Goal: Transaction & Acquisition: Obtain resource

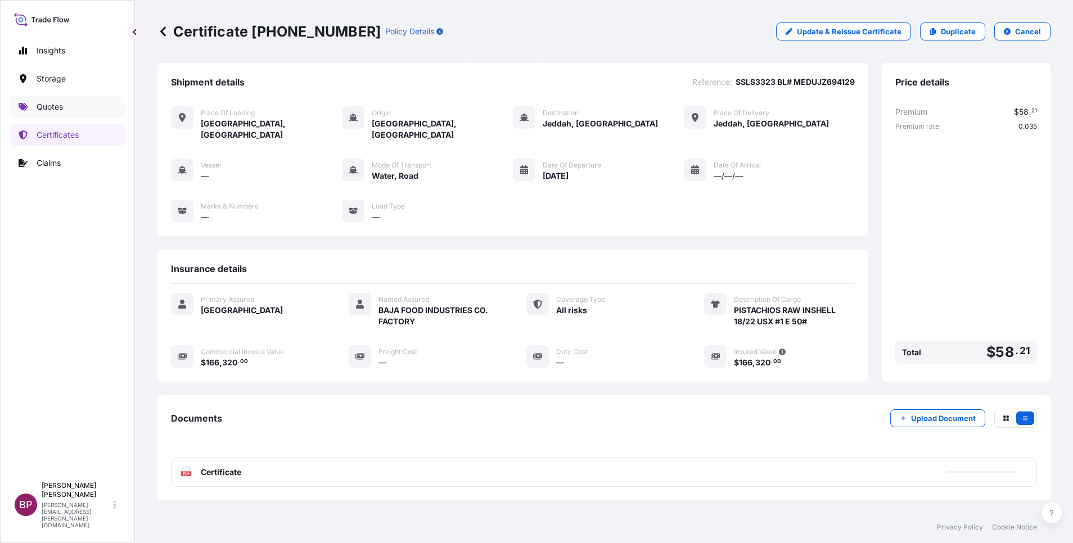
click at [46, 106] on p "Quotes" at bounding box center [50, 106] width 26 height 11
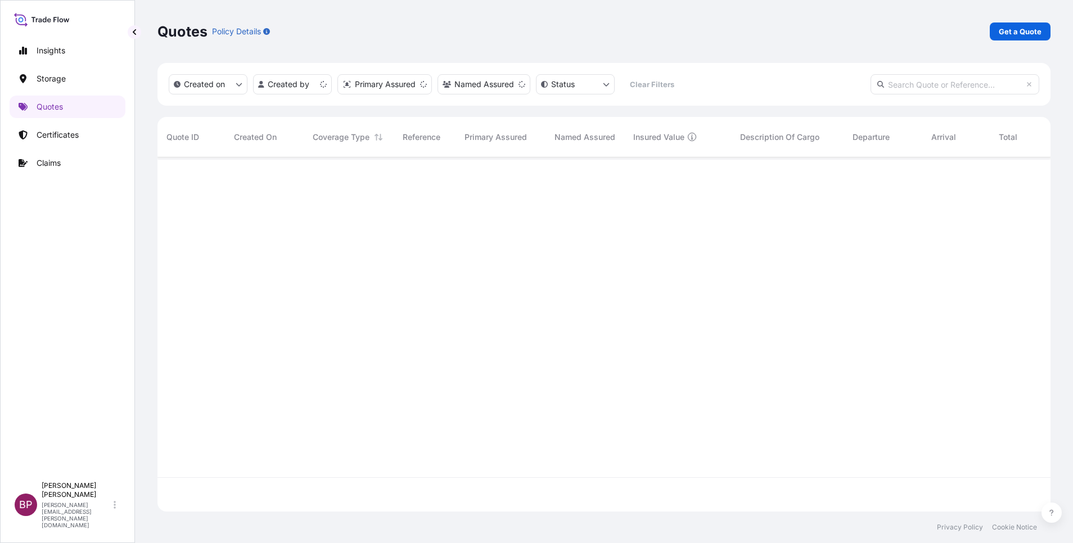
scroll to position [348, 880]
click at [1038, 31] on p "Get a Quote" at bounding box center [1020, 31] width 43 height 11
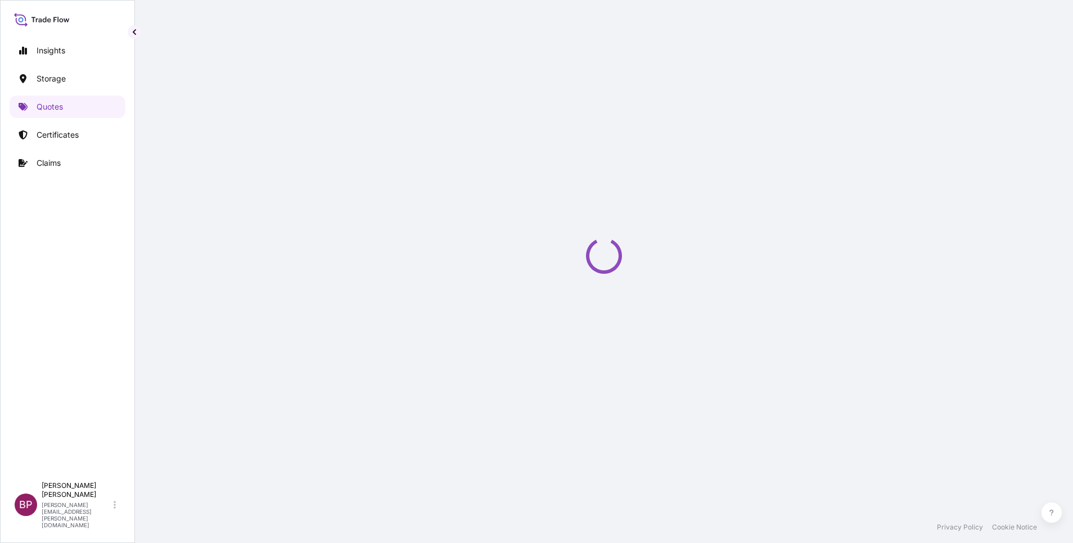
select select "Water"
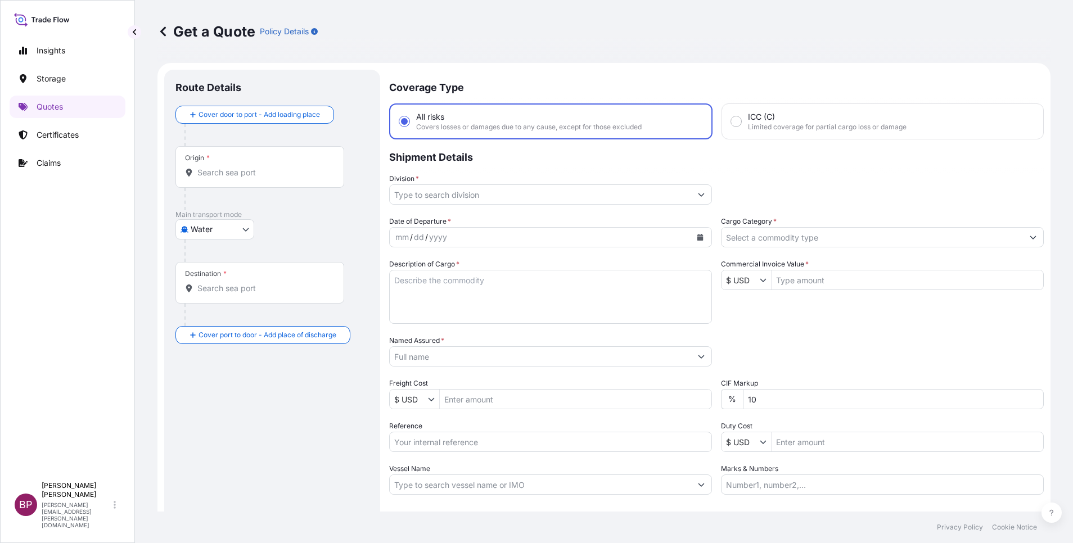
scroll to position [18, 0]
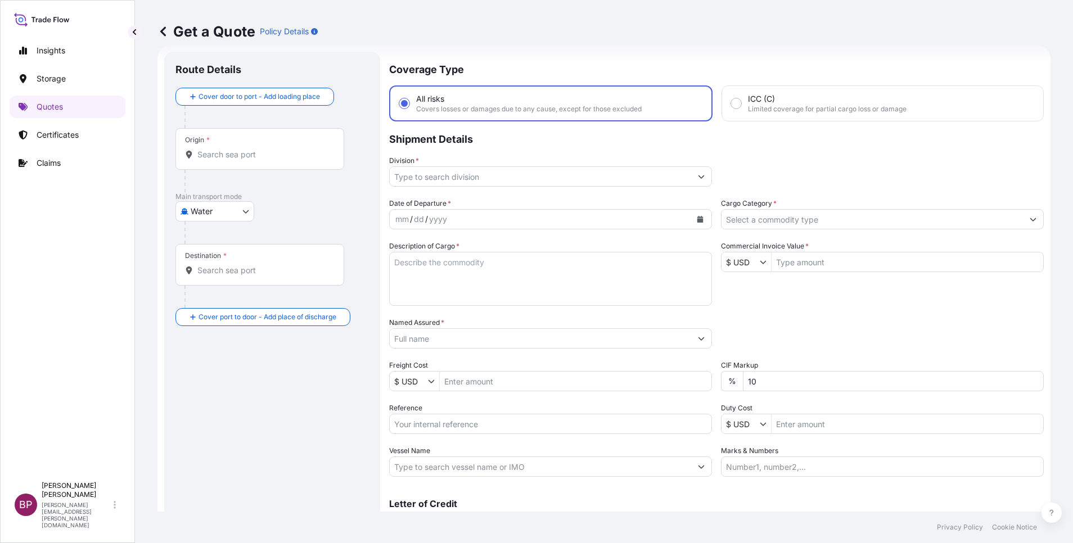
click at [468, 430] on input "Reference" at bounding box center [550, 424] width 323 height 20
paste input "SSLS3283"
type input "SSLS3283"
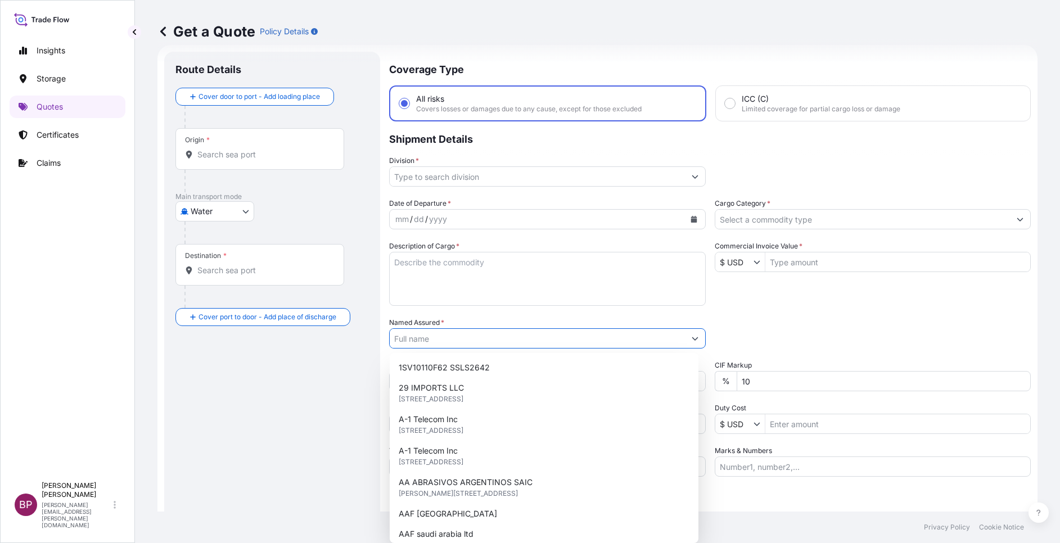
click at [472, 333] on input "Named Assured *" at bounding box center [537, 338] width 295 height 20
paste input "MAAN [PERSON_NAME] & CO."
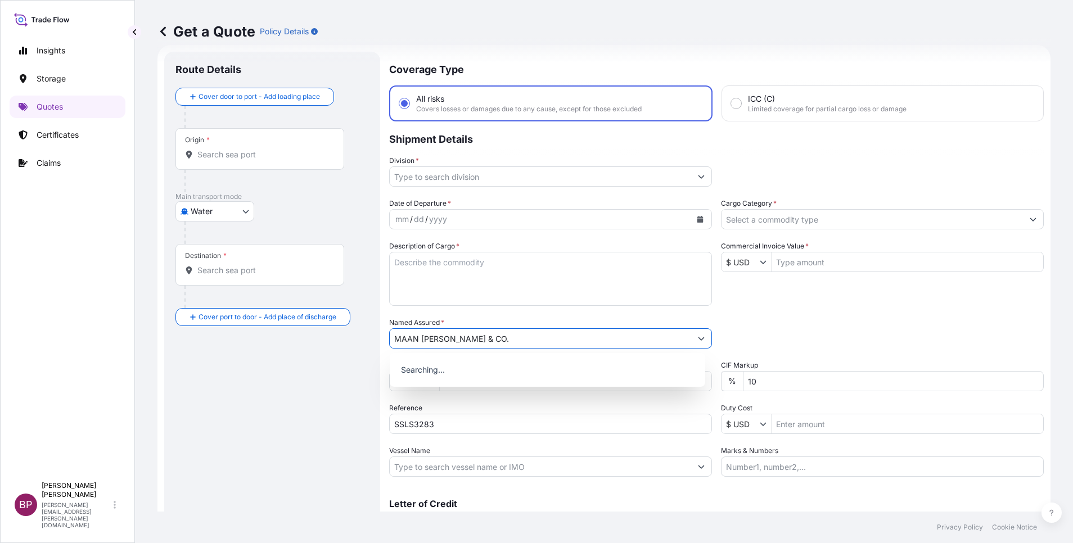
type input "MAAN [PERSON_NAME] & CO."
click at [533, 281] on textarea "Description of Cargo *" at bounding box center [550, 279] width 323 height 54
paste textarea "ABS Edge banding"
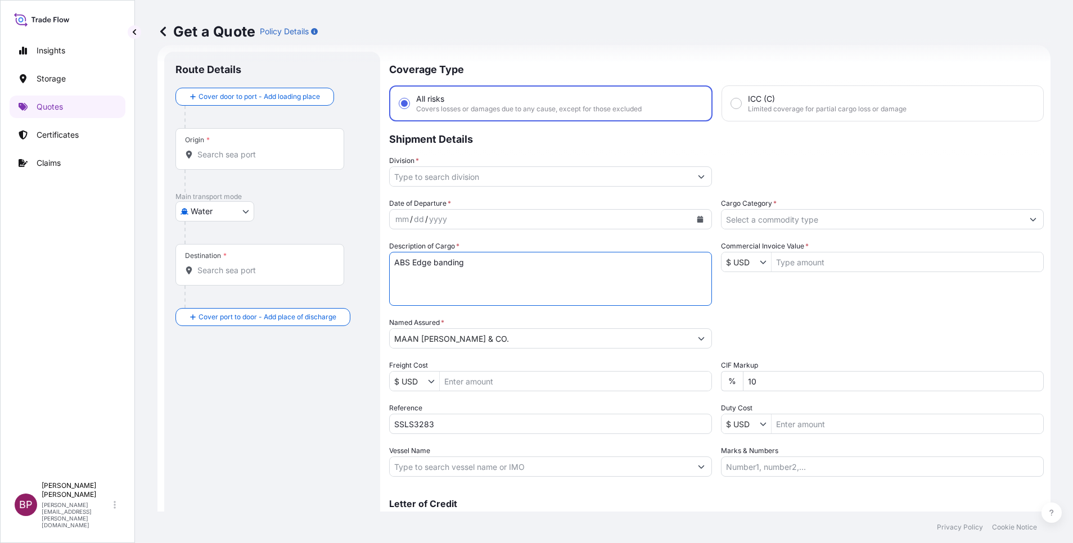
type textarea "ABS Edge banding"
click at [752, 263] on input "$ USD" at bounding box center [740, 262] width 38 height 20
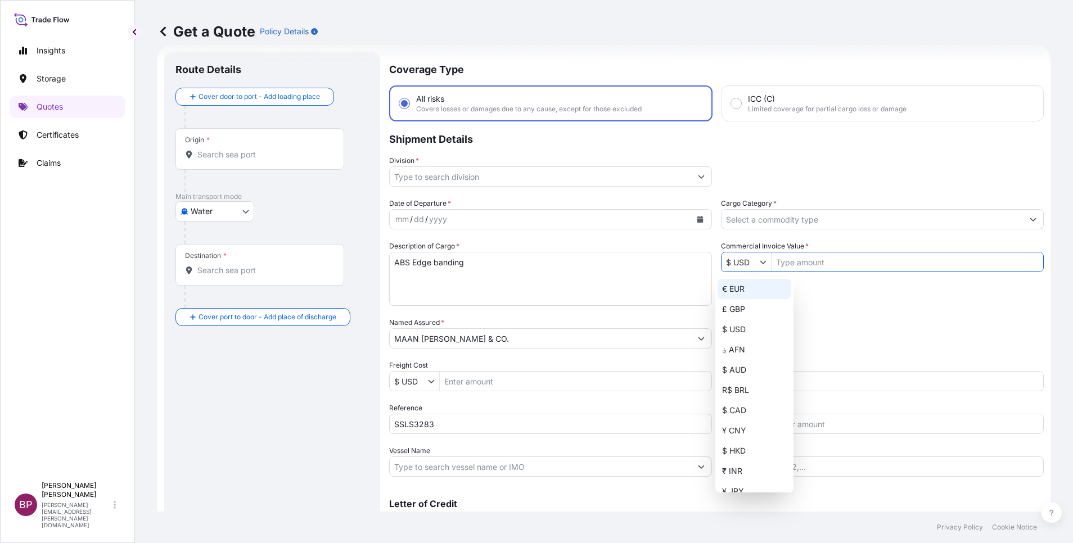
click at [745, 287] on div "€ EUR" at bounding box center [755, 289] width 74 height 20
type input "€ EUR"
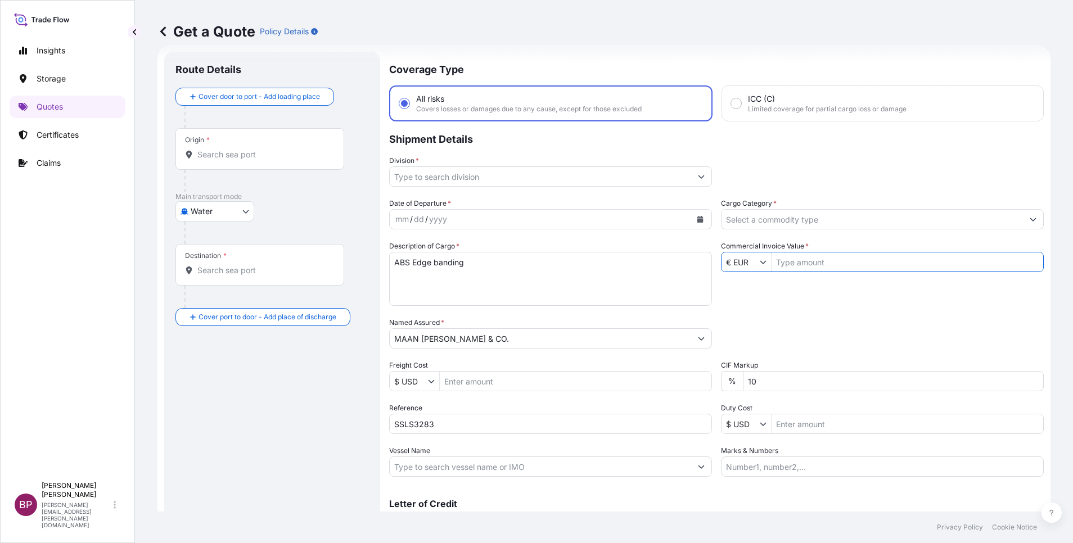
click at [787, 266] on input "Commercial Invoice Value *" at bounding box center [907, 262] width 272 height 20
paste input "25,394.96"
type input "25,394.96"
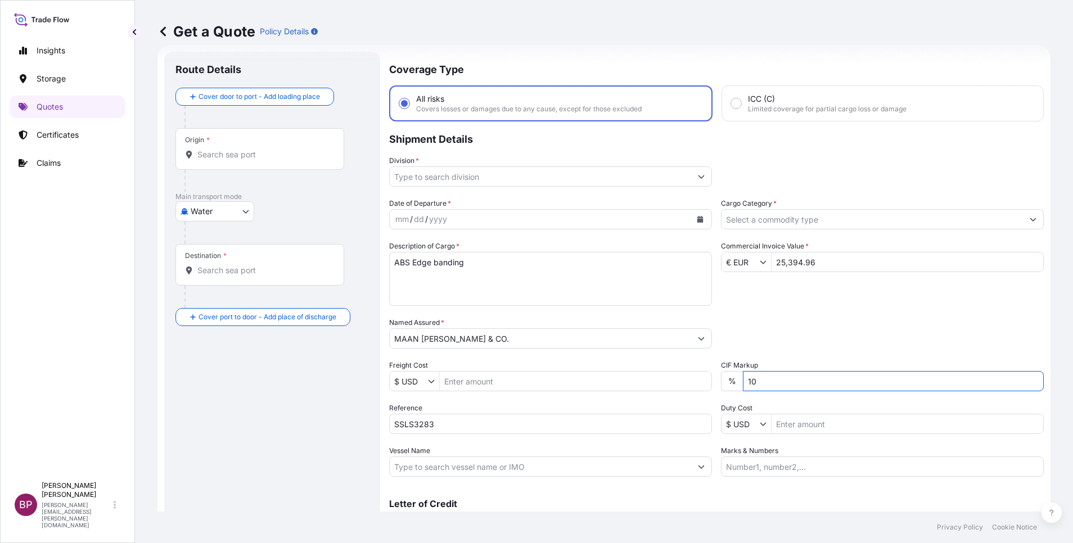
drag, startPoint x: 763, startPoint y: 383, endPoint x: 590, endPoint y: 375, distance: 172.8
click at [608, 377] on div "Date of Departure * mm / dd / yyyy Cargo Category * Description of Cargo * ABS …" at bounding box center [716, 337] width 655 height 279
type input "0"
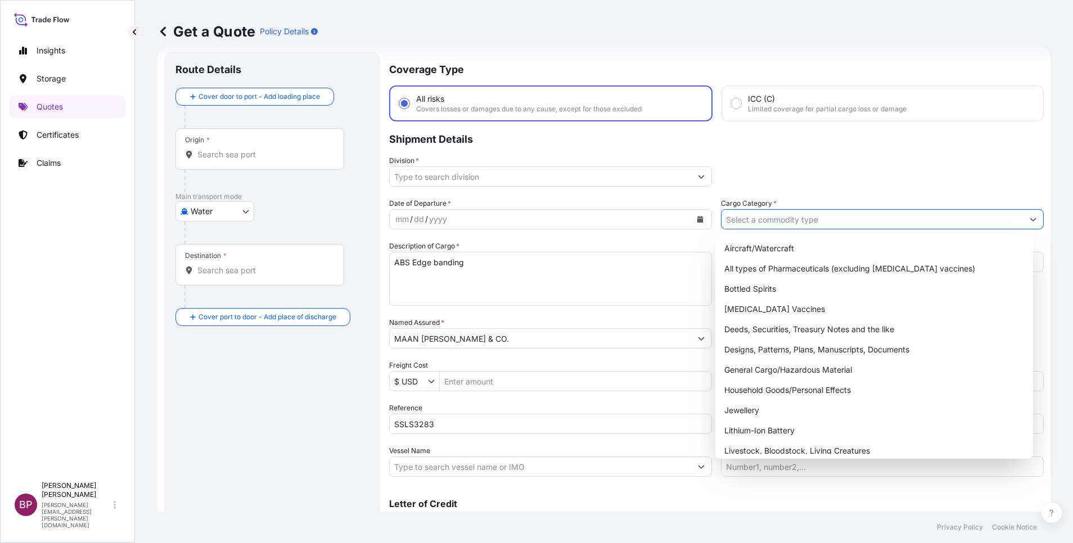
click at [761, 219] on input "Cargo Category *" at bounding box center [871, 219] width 301 height 20
click at [774, 372] on div "General Cargo/Hazardous Material" at bounding box center [874, 370] width 309 height 20
type input "General Cargo/Hazardous Material"
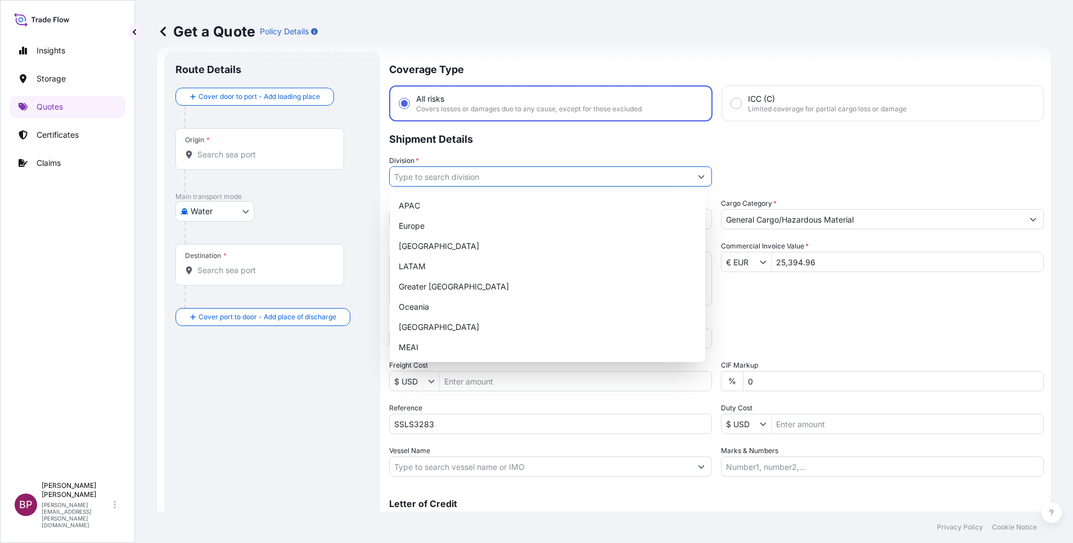
click at [691, 178] on button "Show suggestions" at bounding box center [701, 176] width 20 height 20
click at [453, 340] on div "MEAI" at bounding box center [547, 347] width 306 height 20
type input "MEAI"
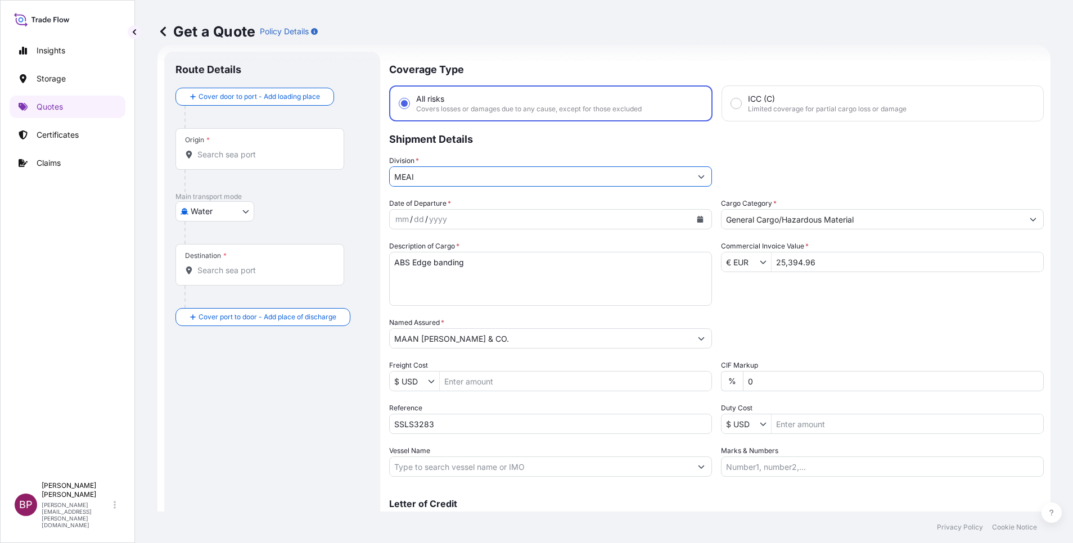
click at [701, 217] on button "Calendar" at bounding box center [700, 219] width 18 height 18
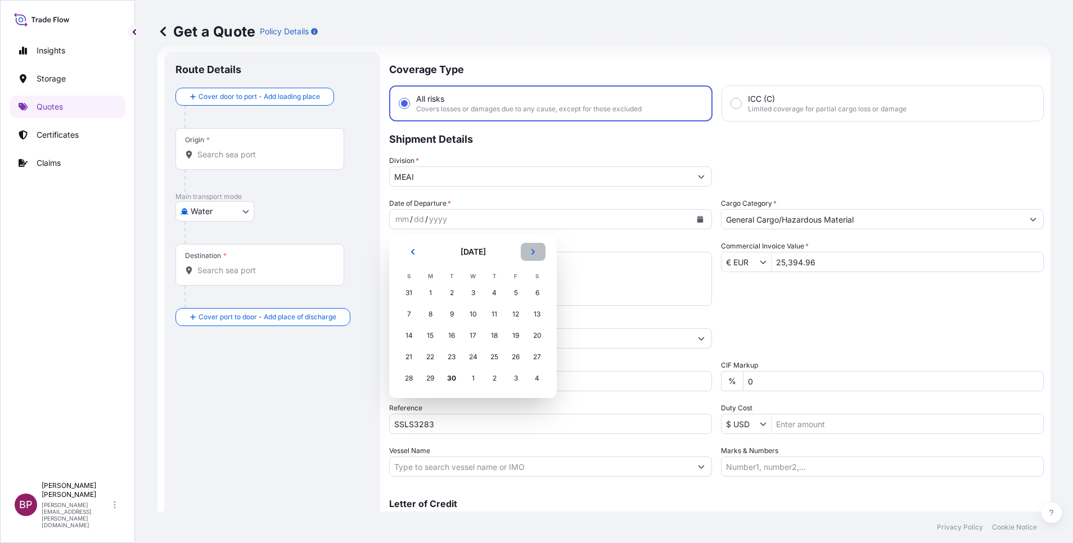
click at [533, 257] on button "Next" at bounding box center [533, 252] width 25 height 18
click at [430, 317] on div "6" at bounding box center [430, 314] width 20 height 20
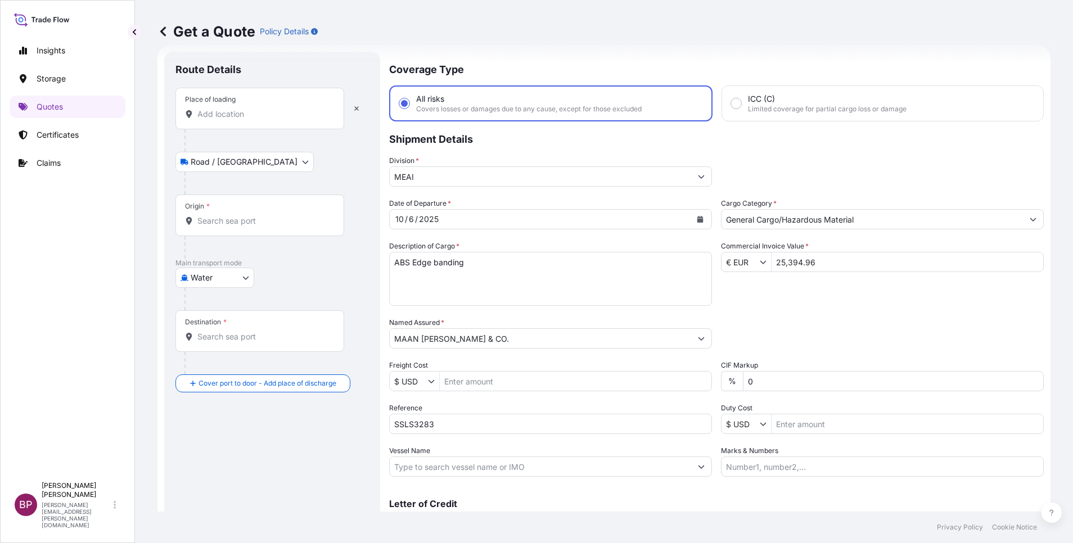
click at [250, 108] on div "Place of loading" at bounding box center [259, 109] width 169 height 42
click at [250, 109] on input "Place of loading" at bounding box center [263, 114] width 133 height 11
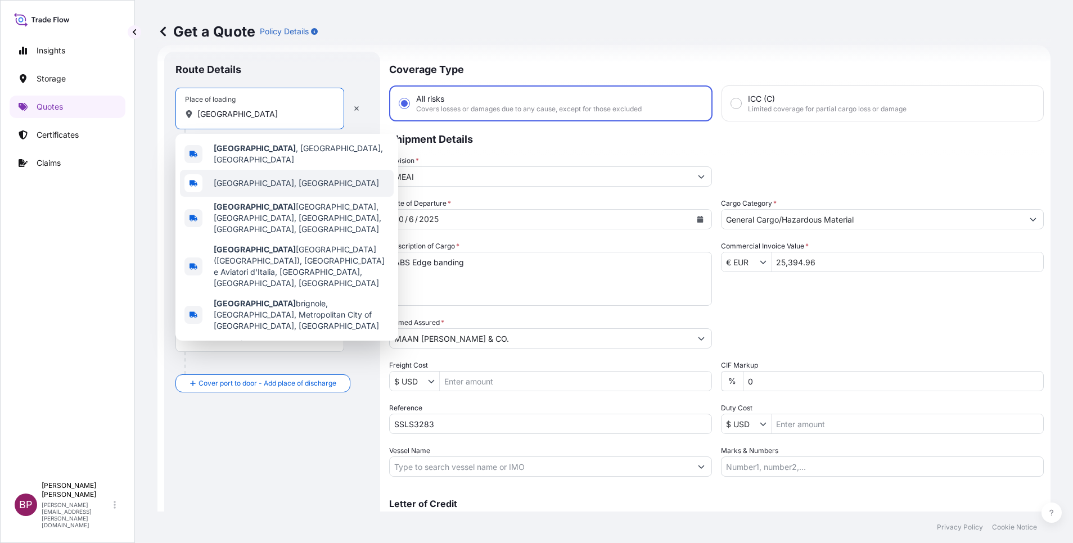
click at [255, 178] on span "[GEOGRAPHIC_DATA], [GEOGRAPHIC_DATA]" at bounding box center [296, 183] width 165 height 11
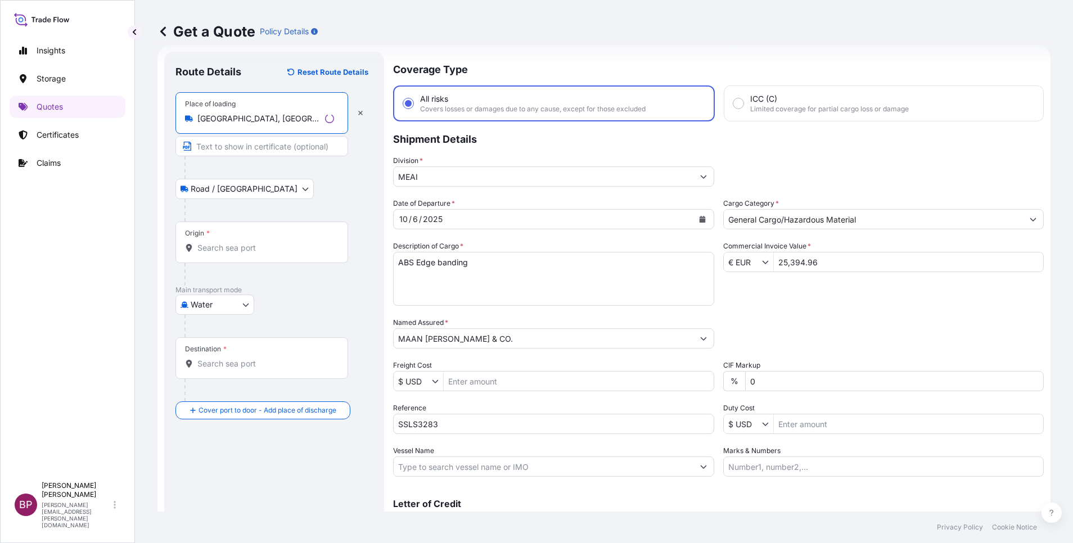
type input "[GEOGRAPHIC_DATA], [GEOGRAPHIC_DATA]"
click at [236, 247] on input "Origin *" at bounding box center [265, 247] width 137 height 11
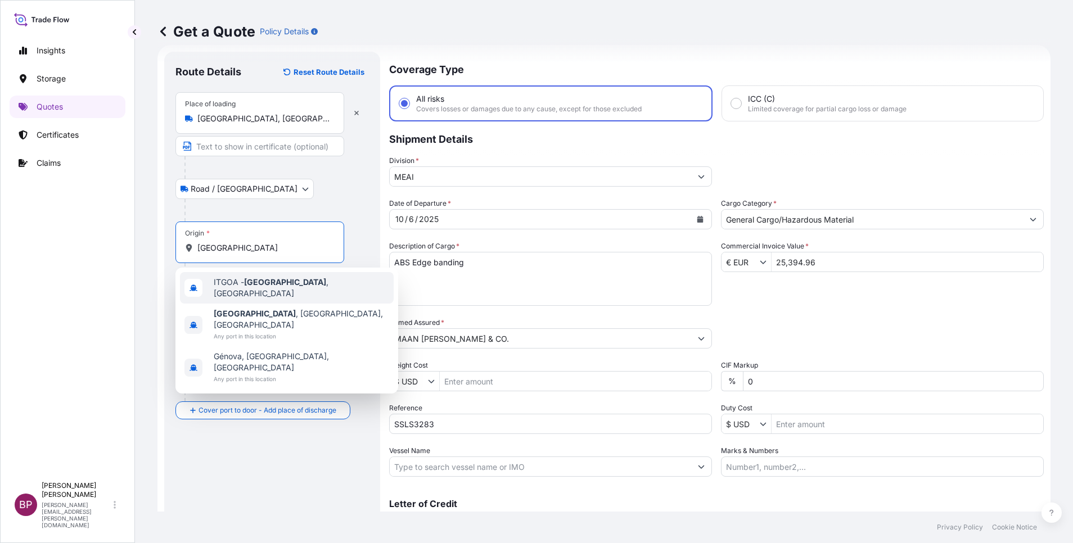
click at [282, 291] on div "ITGOA - [GEOGRAPHIC_DATA] , [GEOGRAPHIC_DATA]" at bounding box center [287, 287] width 214 height 31
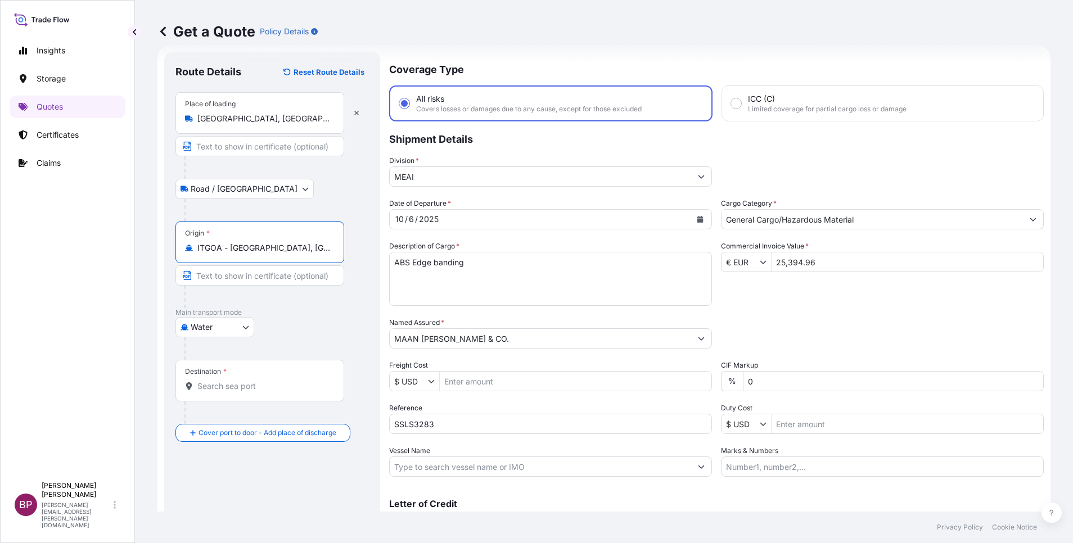
type input "ITGOA - [GEOGRAPHIC_DATA], [GEOGRAPHIC_DATA]"
click at [252, 388] on input "Destination *" at bounding box center [263, 386] width 133 height 11
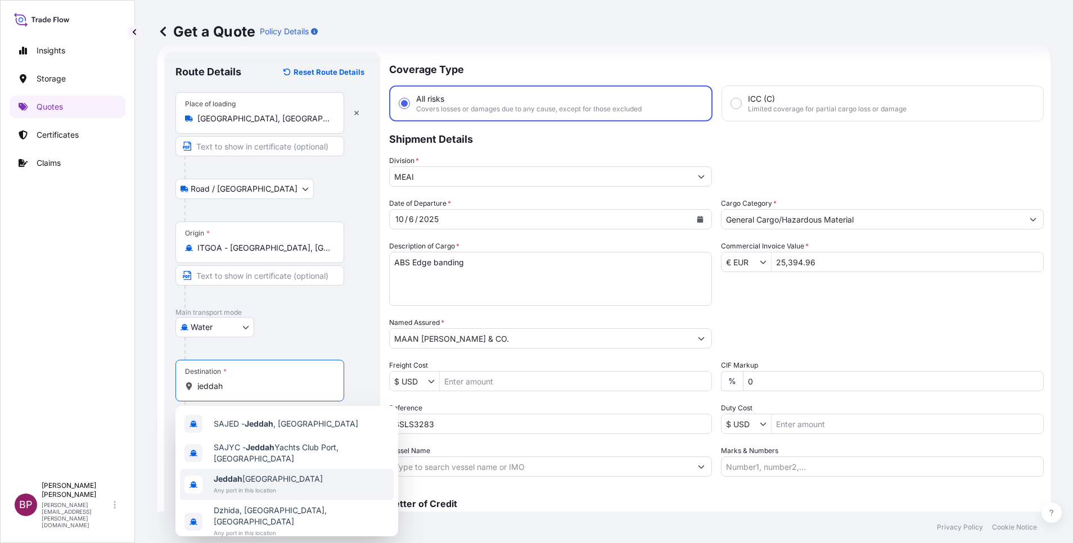
click at [268, 488] on span "Any port in this location" at bounding box center [268, 490] width 109 height 11
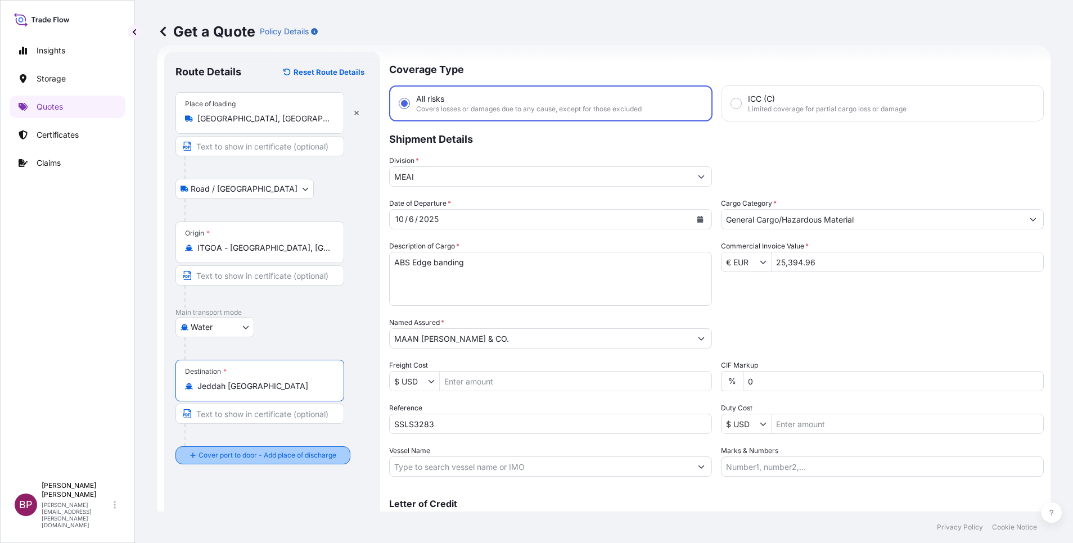
type input "Jeddah [GEOGRAPHIC_DATA]"
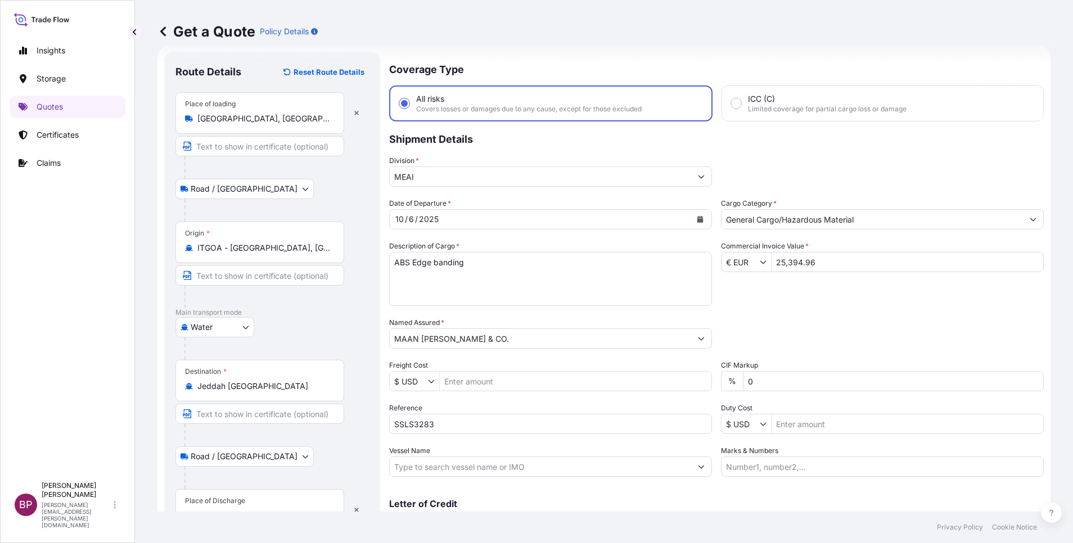
click at [241, 504] on div "Place of Discharge" at bounding box center [215, 501] width 60 height 9
click at [241, 510] on input "Place of Discharge" at bounding box center [263, 515] width 133 height 11
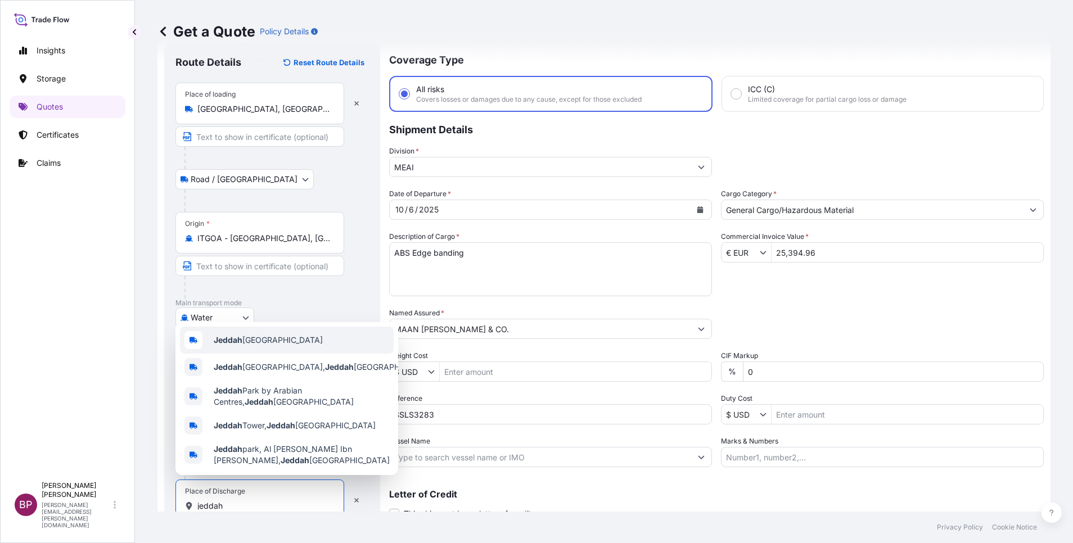
click at [258, 335] on span "Jeddah [GEOGRAPHIC_DATA]" at bounding box center [268, 340] width 109 height 11
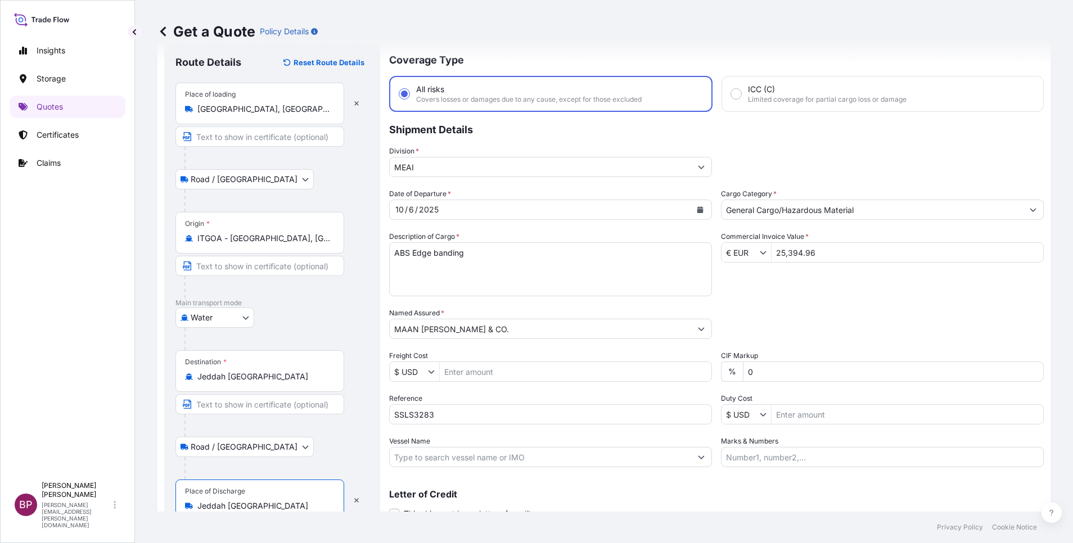
type input "Jeddah [GEOGRAPHIC_DATA]"
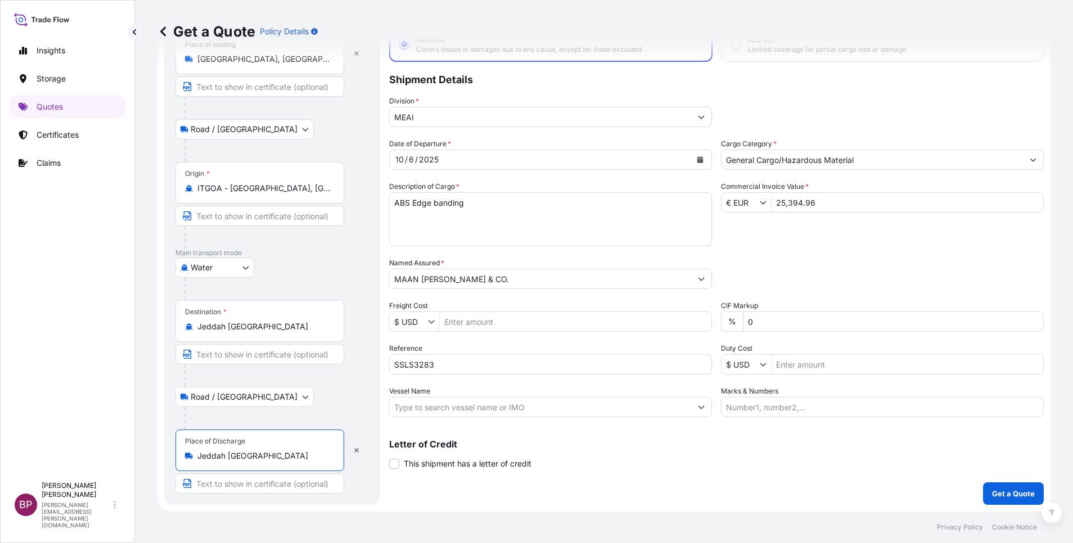
click at [697, 493] on div "Coverage Type All risks Covers losses or damages due to any cause, except for t…" at bounding box center [716, 248] width 655 height 513
click at [1008, 493] on p "Get a Quote" at bounding box center [1013, 493] width 43 height 11
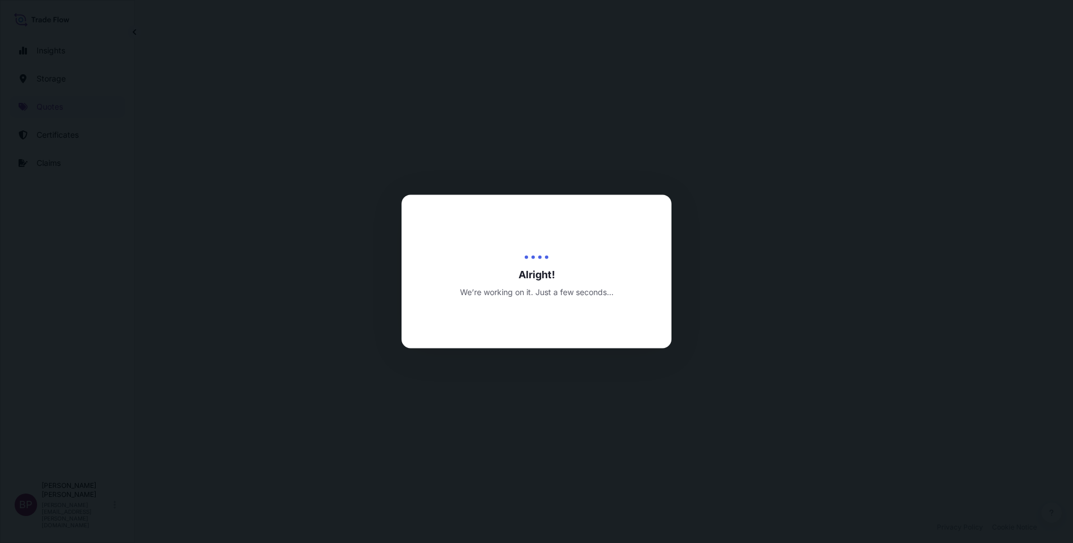
select select "Road / [GEOGRAPHIC_DATA]"
select select "Water"
select select "Road / [GEOGRAPHIC_DATA]"
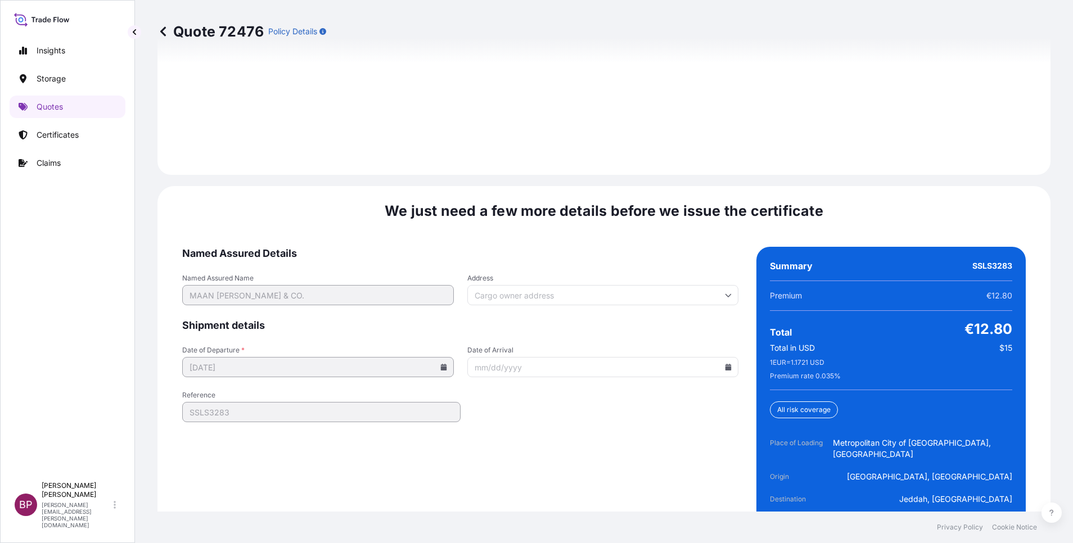
scroll to position [1725, 0]
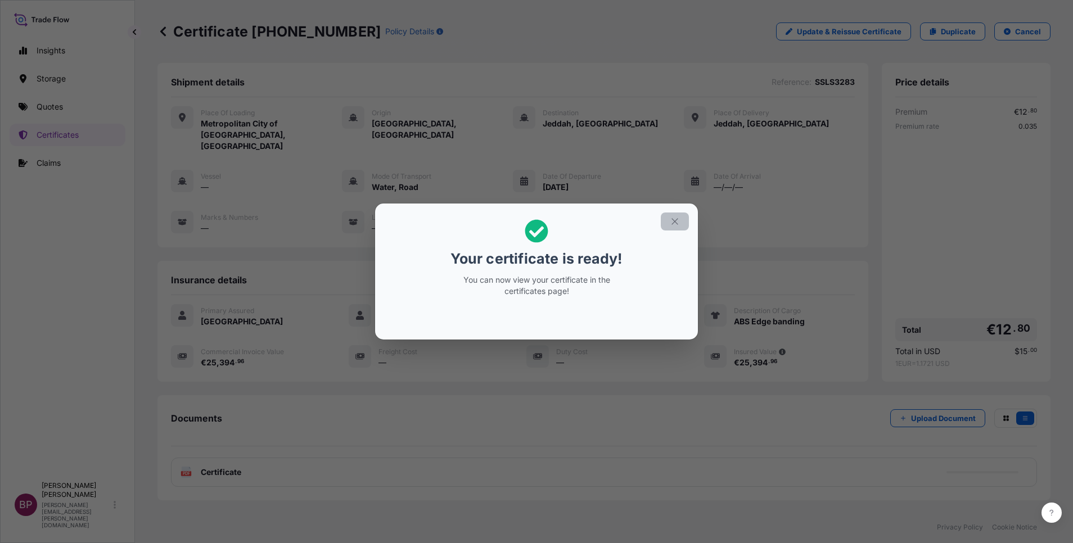
click at [675, 223] on icon "button" at bounding box center [675, 221] width 10 height 10
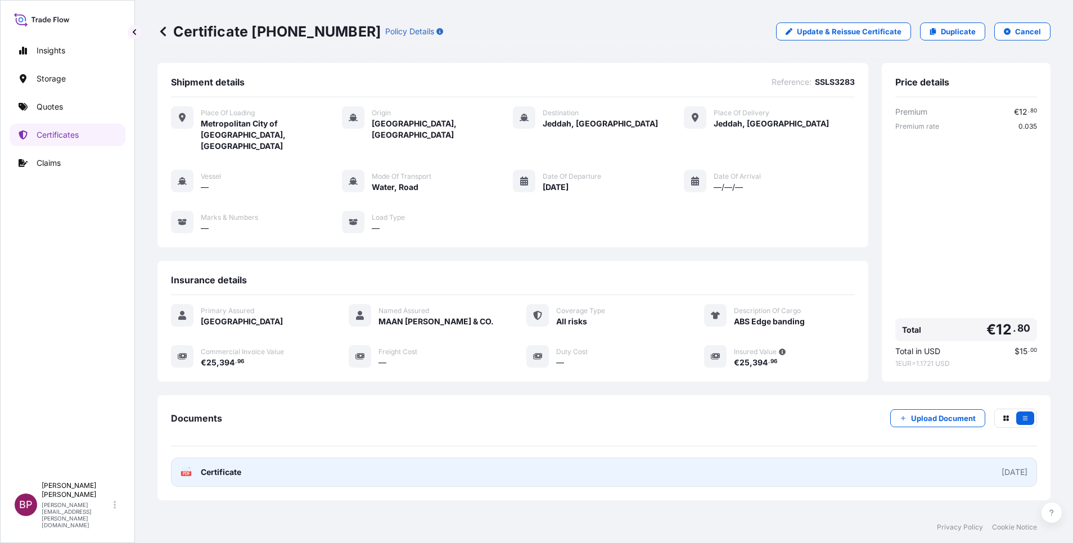
click at [236, 467] on span "Certificate" at bounding box center [221, 472] width 40 height 11
